Goal: Navigation & Orientation: Find specific page/section

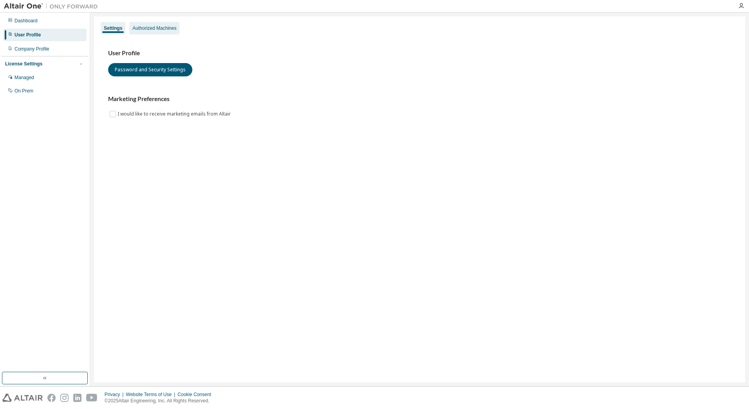
click at [145, 29] on div "Authorized Machines" at bounding box center [154, 28] width 44 height 6
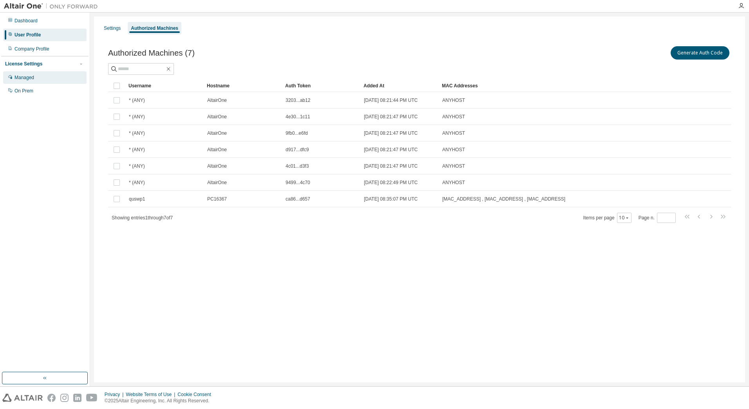
click at [22, 76] on div "Managed" at bounding box center [24, 77] width 20 height 6
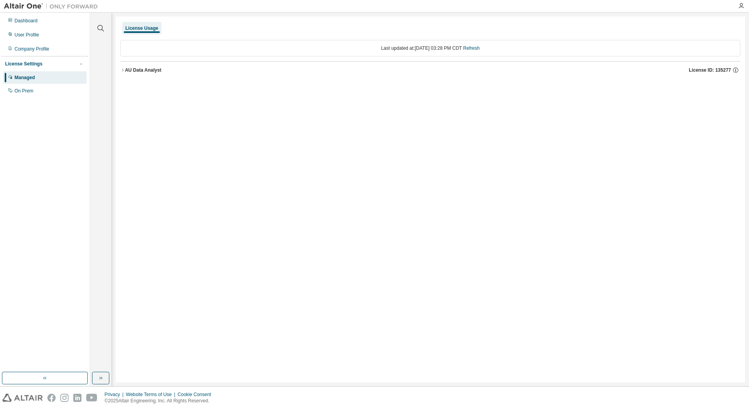
click at [122, 69] on icon "button" at bounding box center [122, 70] width 5 height 5
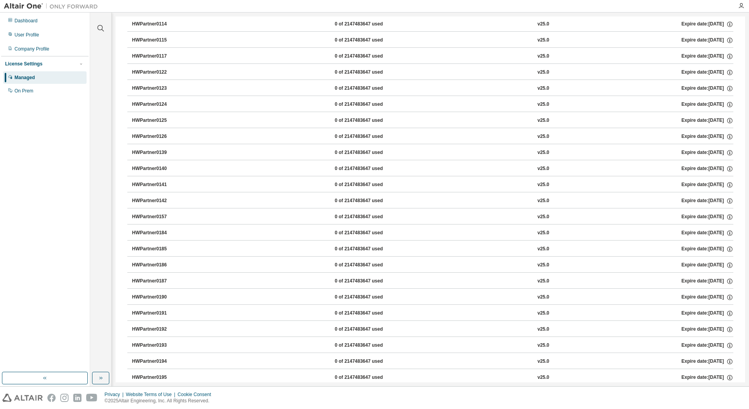
scroll to position [671, 0]
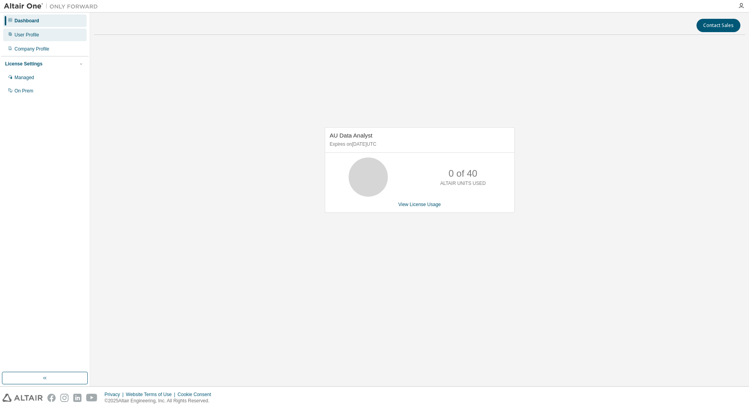
click at [36, 34] on div "User Profile" at bounding box center [26, 35] width 25 height 6
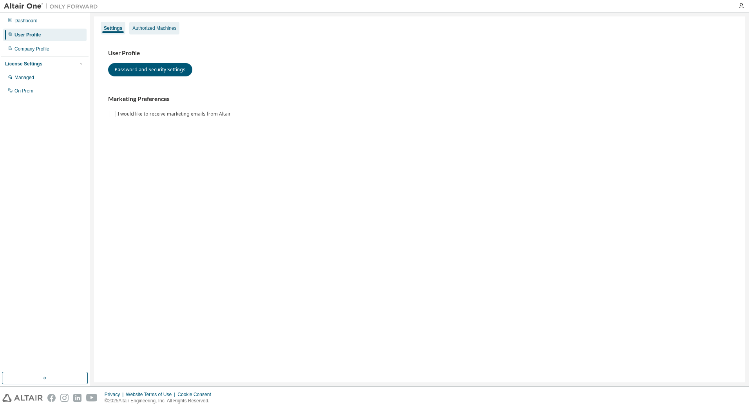
click at [147, 31] on div "Authorized Machines" at bounding box center [154, 28] width 44 height 6
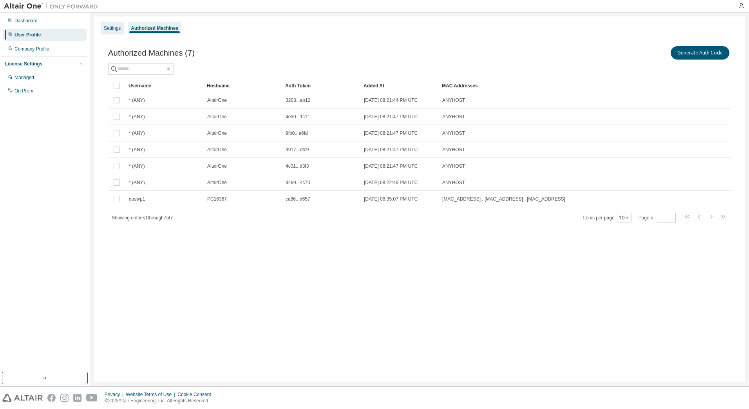
click at [110, 30] on div "Settings" at bounding box center [112, 28] width 17 height 6
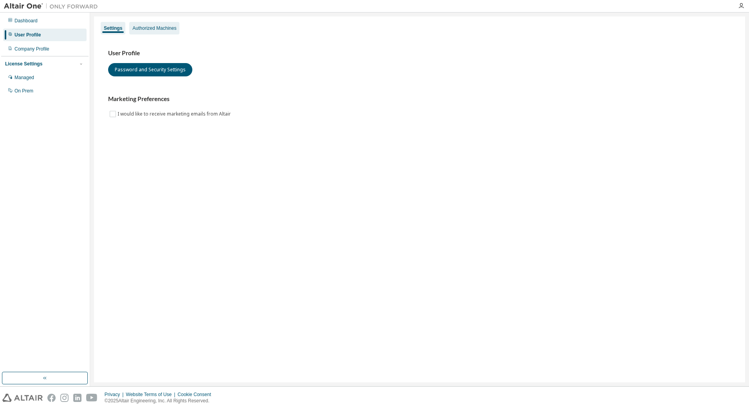
click at [137, 28] on div "Authorized Machines" at bounding box center [154, 28] width 44 height 6
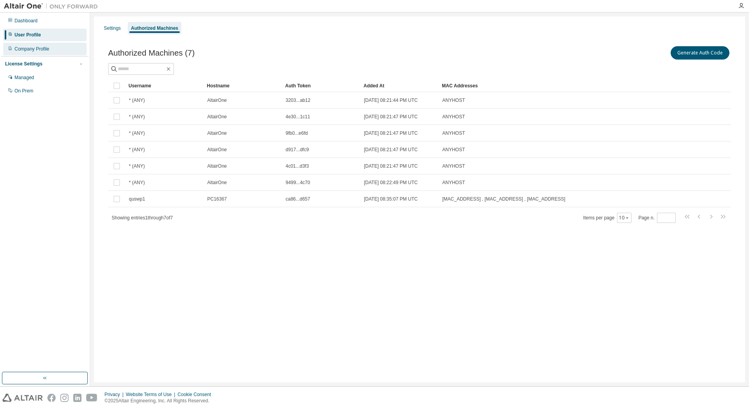
click at [23, 51] on div "Company Profile" at bounding box center [31, 49] width 35 height 6
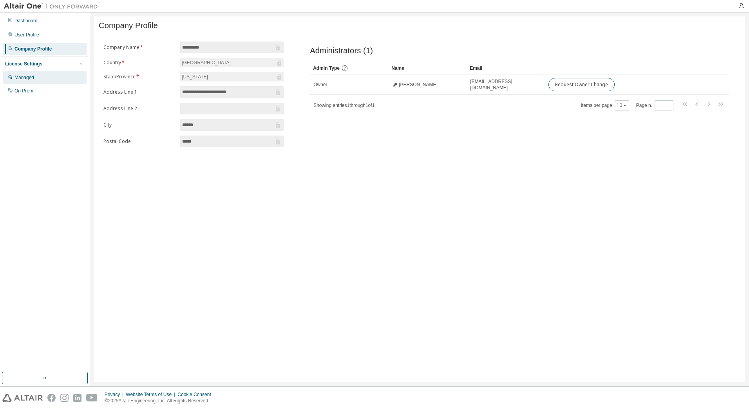
click at [36, 79] on div "Managed" at bounding box center [44, 77] width 83 height 13
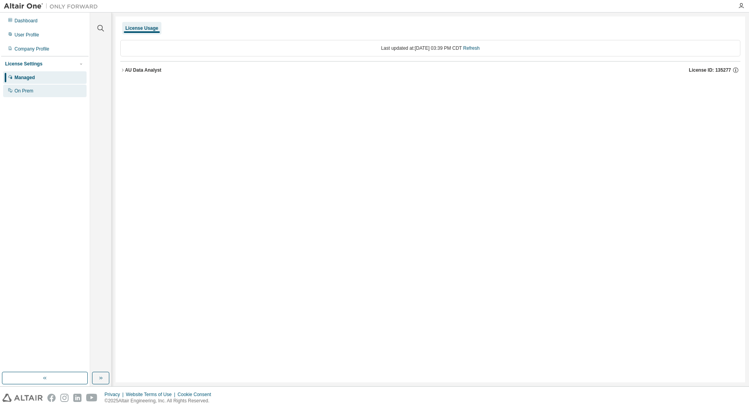
click at [45, 92] on div "On Prem" at bounding box center [44, 91] width 83 height 13
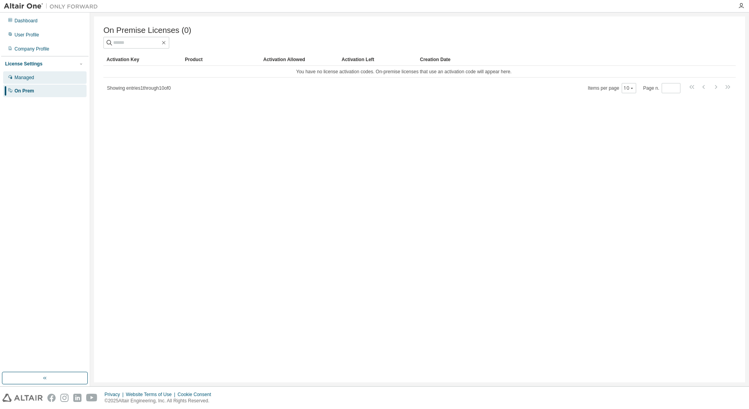
click at [45, 80] on div "Managed" at bounding box center [44, 77] width 83 height 13
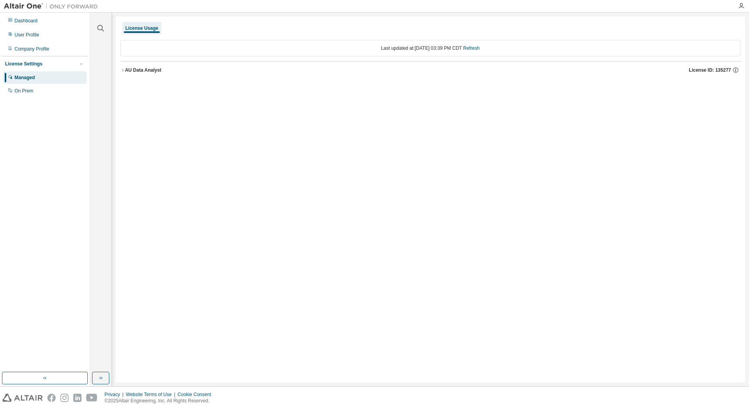
click at [123, 70] on icon "button" at bounding box center [122, 70] width 5 height 5
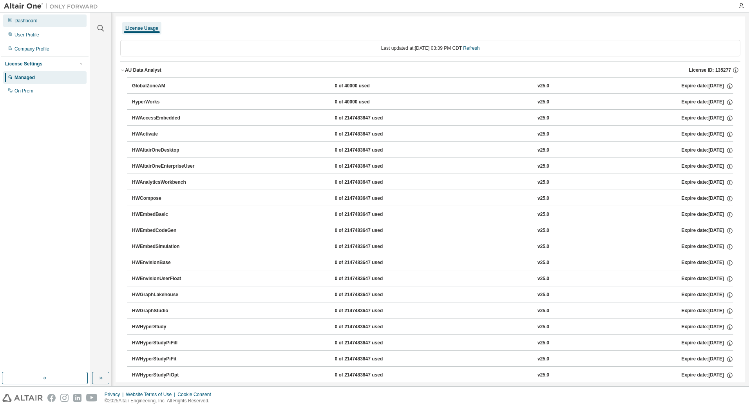
click at [21, 24] on div "Dashboard" at bounding box center [44, 20] width 83 height 13
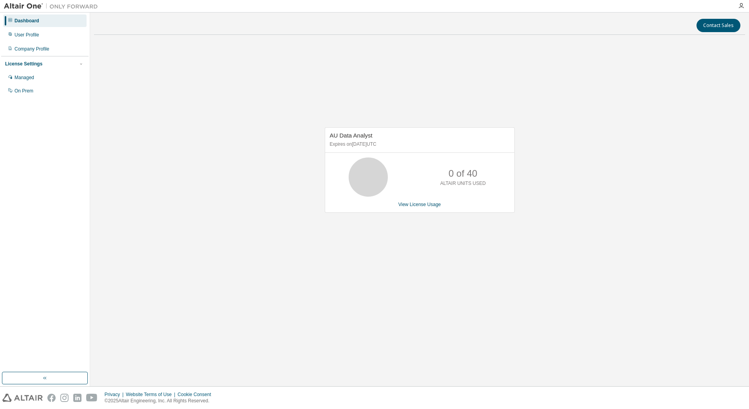
click at [9, 19] on icon at bounding box center [10, 20] width 5 height 5
